Goal: Communication & Community: Answer question/provide support

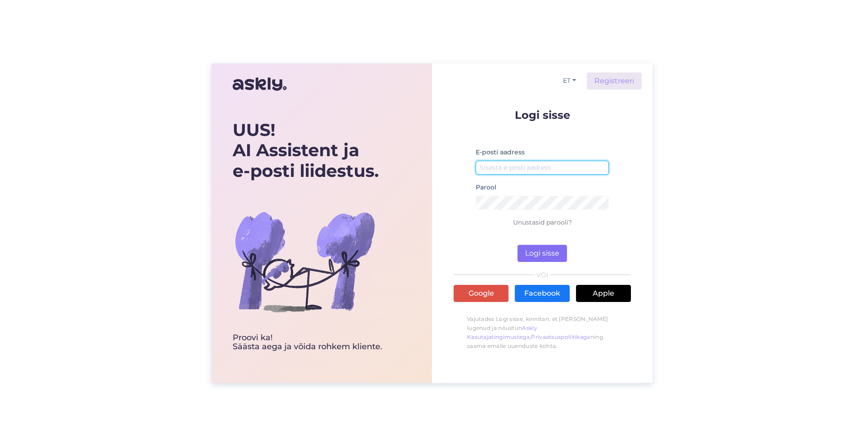
type input "[EMAIL_ADDRESS][DOMAIN_NAME]"
click at [534, 257] on button "Logi sisse" at bounding box center [541, 253] width 49 height 17
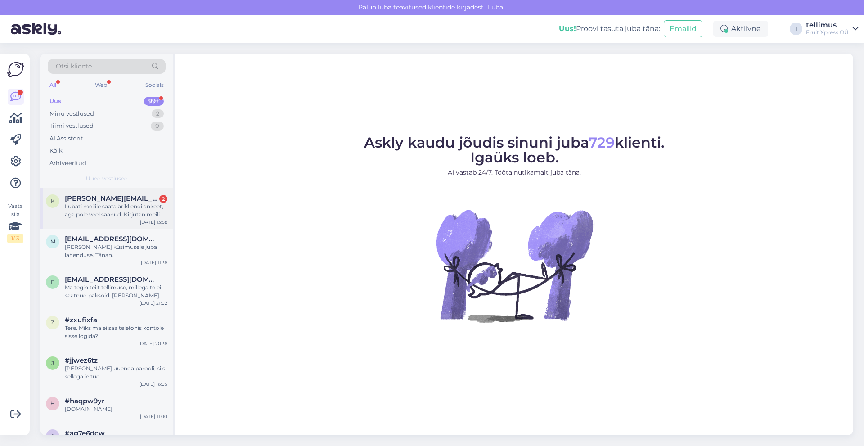
click at [116, 200] on span "[PERSON_NAME][EMAIL_ADDRESS][DOMAIN_NAME]" at bounding box center [112, 198] width 94 height 8
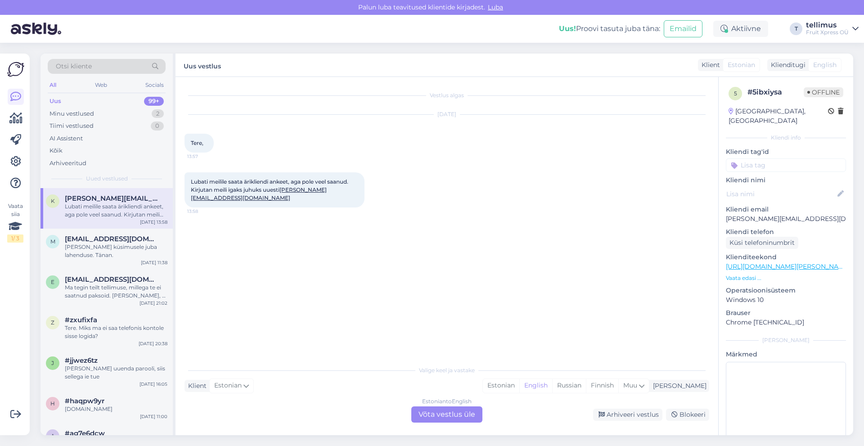
click at [450, 417] on div "Estonian to English Võta vestlus üle" at bounding box center [446, 414] width 71 height 16
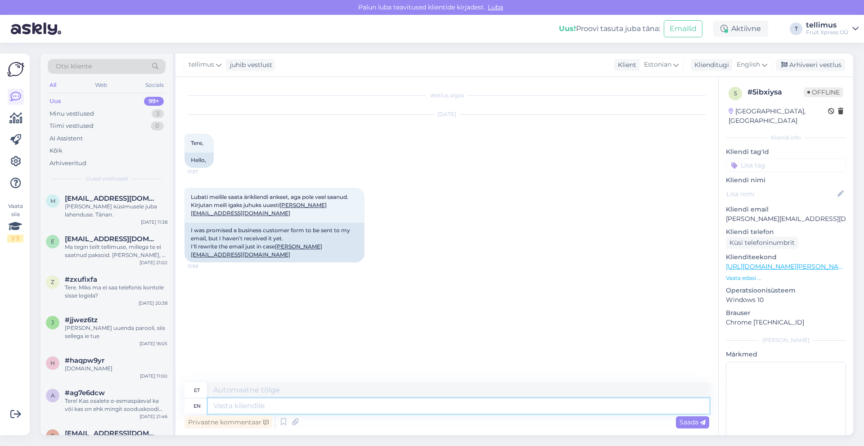
click at [444, 411] on textarea at bounding box center [458, 405] width 501 height 15
type textarea "Tere! K"
type textarea "Tere!"
type textarea "Tere! Kas"
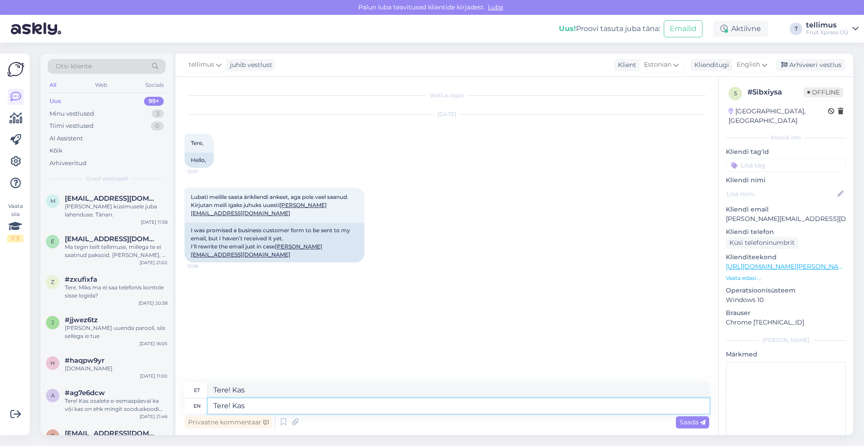
type textarea "Tere! Kas n"
type textarea "Tere! Kas"
type textarea "Tere! Kas n"
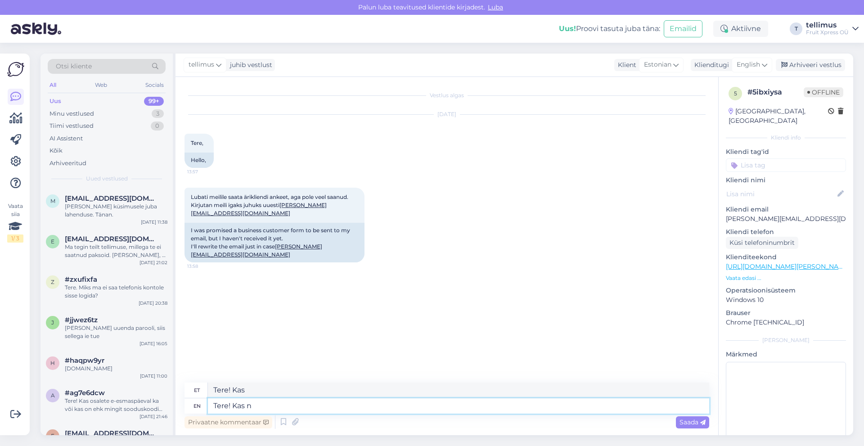
type textarea "Tere! Kas n"
type textarea "Tere! Kas"
type textarea "Tere! Kas nüüd j"
type textarea "Tere! Kas nüüd"
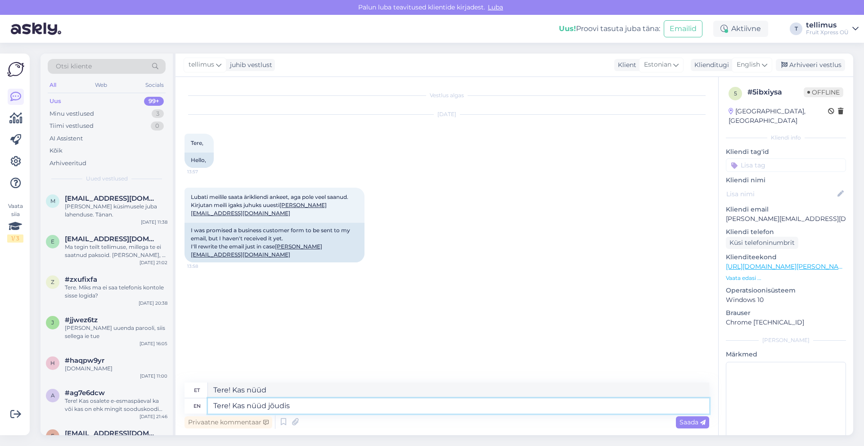
type textarea "Tere! Kas nüüd jõudis k"
type textarea "Tere! Kas nüüd jõuab"
type textarea "Tere! Kas nüüd jõudis kohale?"
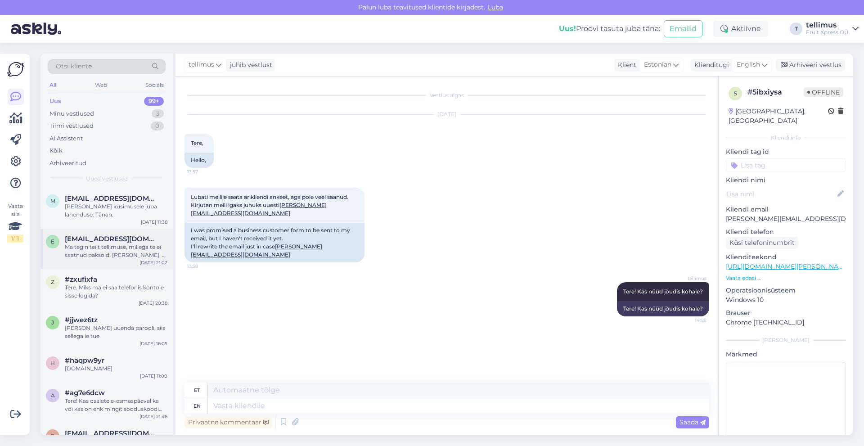
click at [82, 246] on div "Ma tegin teilt tellimuse, millega te ei saatnud paksoid. [PERSON_NAME], et te k…" at bounding box center [116, 251] width 103 height 16
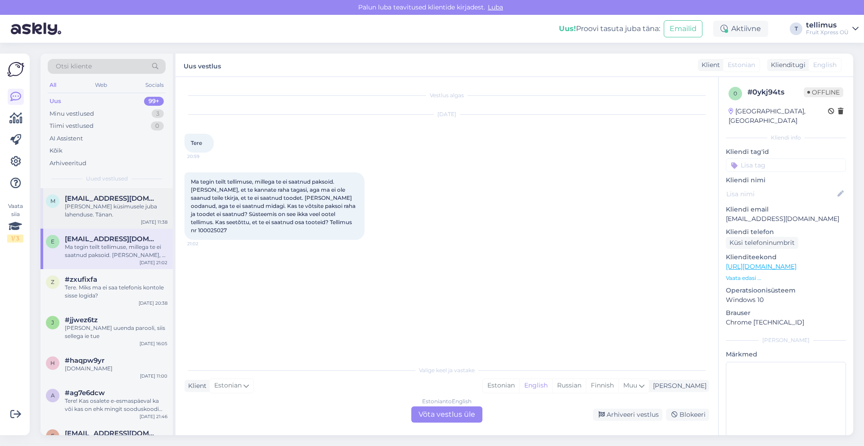
click at [94, 215] on div "[PERSON_NAME] küsimusele juba lahenduse. Tänan." at bounding box center [116, 210] width 103 height 16
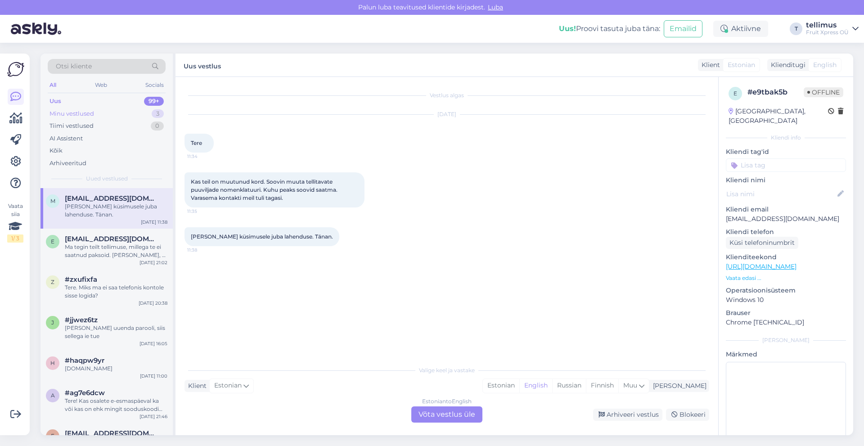
click at [85, 113] on div "Minu vestlused" at bounding box center [71, 113] width 45 height 9
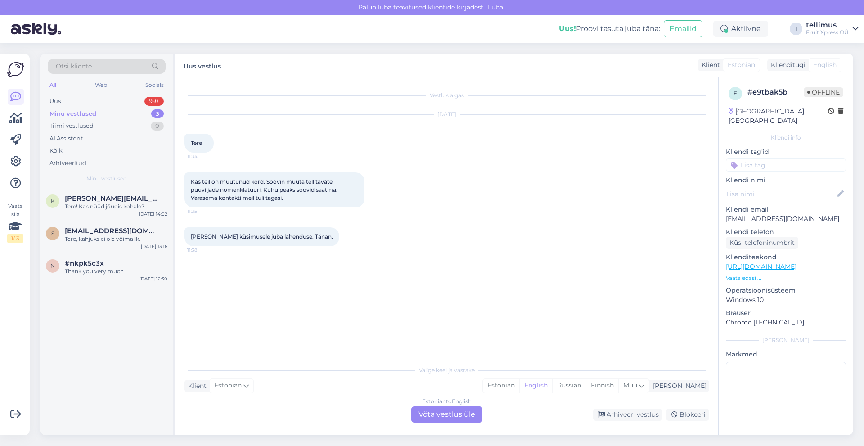
click at [80, 117] on div "Minu vestlused" at bounding box center [72, 113] width 47 height 9
click at [104, 211] on div "k [PERSON_NAME][EMAIL_ADDRESS][DOMAIN_NAME] Tere! Kas nüüd jõudis kohale? [DATE…" at bounding box center [106, 204] width 132 height 32
